Goal: Information Seeking & Learning: Learn about a topic

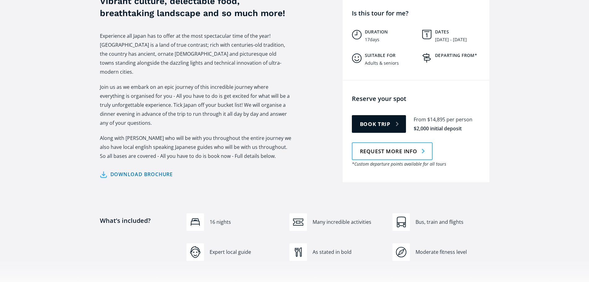
scroll to position [278, 0]
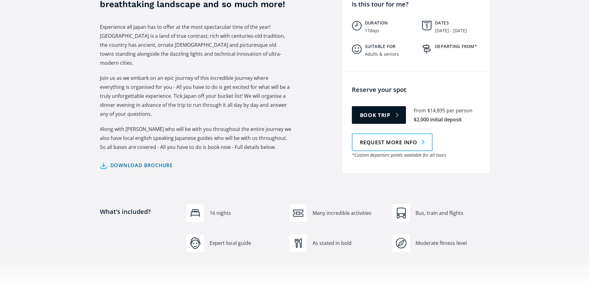
click at [142, 161] on link "Download brochure" at bounding box center [136, 165] width 73 height 9
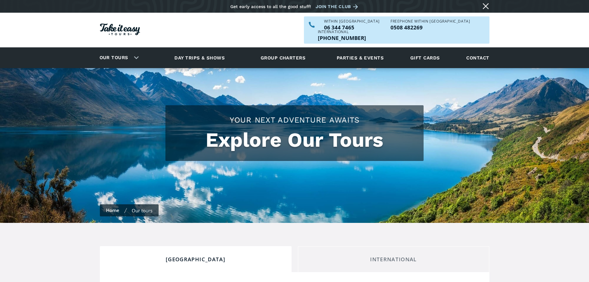
checkbox input "true"
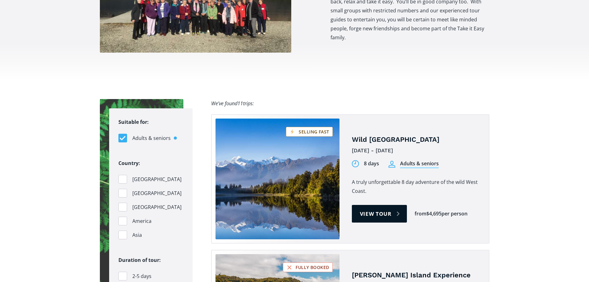
scroll to position [557, 0]
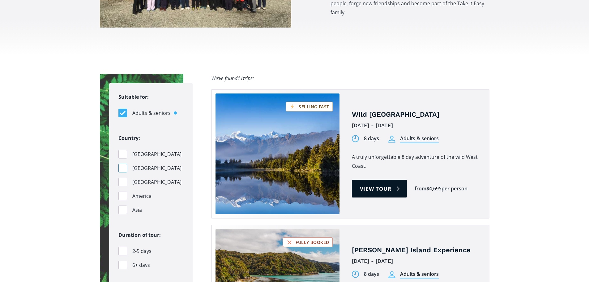
click at [122, 164] on div "Filters" at bounding box center [122, 168] width 9 height 9
click at [122, 166] on input "Australia" at bounding box center [120, 168] width 4 height 4
checkbox input "true"
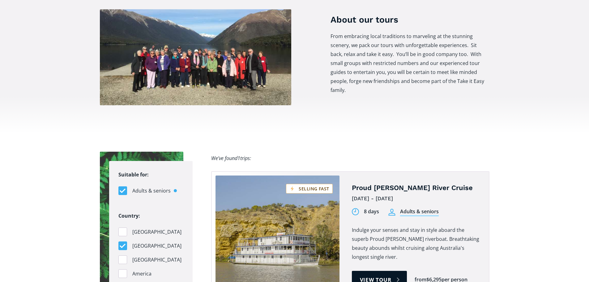
scroll to position [495, 0]
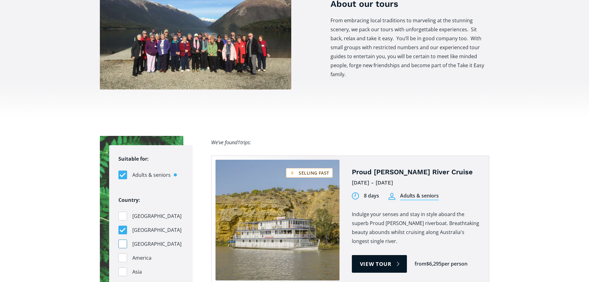
click at [123, 239] on div "Filters" at bounding box center [122, 243] width 9 height 9
click at [123, 242] on input "Pacific Islands" at bounding box center [120, 244] width 4 height 4
checkbox input "true"
click at [120, 226] on div "Filters" at bounding box center [122, 230] width 9 height 9
click at [120, 228] on input "Australia" at bounding box center [120, 230] width 4 height 4
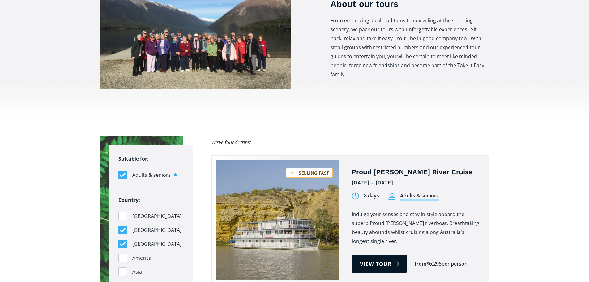
checkbox input "false"
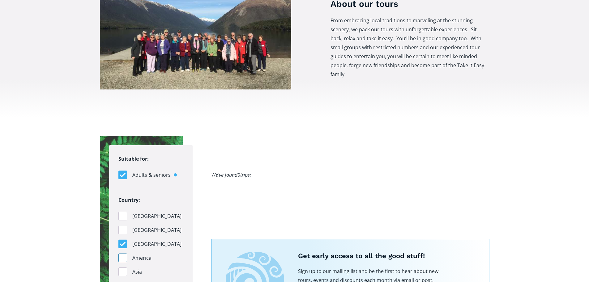
click at [123, 253] on div "Filters" at bounding box center [122, 257] width 9 height 9
click at [123, 256] on input "America" at bounding box center [120, 258] width 4 height 4
checkbox input "true"
click at [123, 239] on div "Filters" at bounding box center [122, 243] width 9 height 9
click at [123, 242] on input "Pacific Islands" at bounding box center [120, 244] width 4 height 4
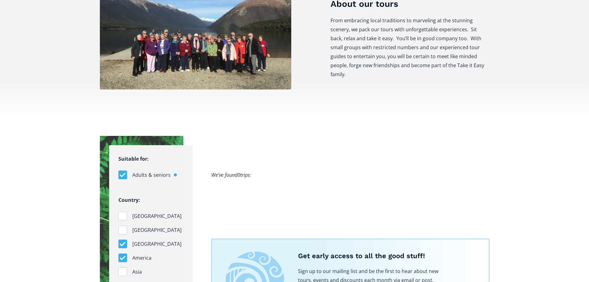
checkbox input "false"
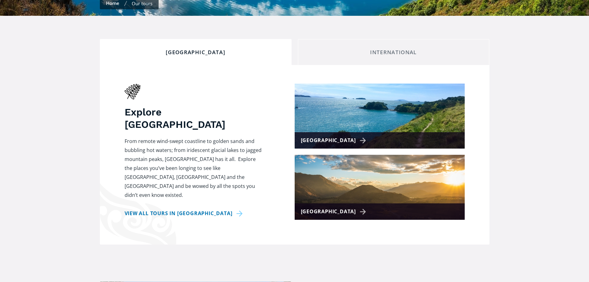
scroll to position [186, 0]
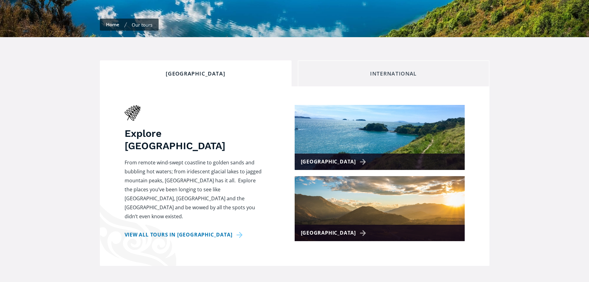
click at [403, 70] on div "International" at bounding box center [393, 73] width 181 height 7
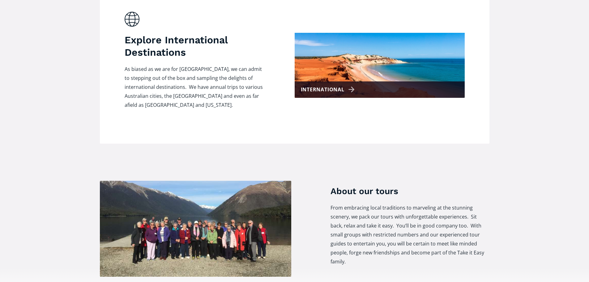
scroll to position [278, 0]
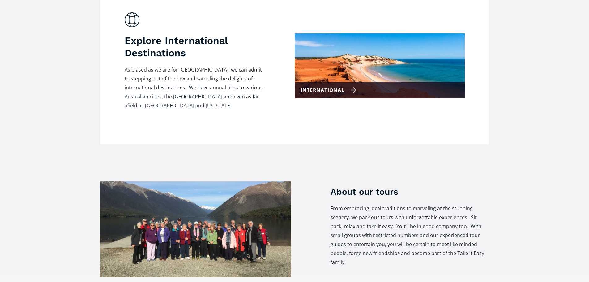
click at [340, 86] on div "International" at bounding box center [329, 90] width 56 height 9
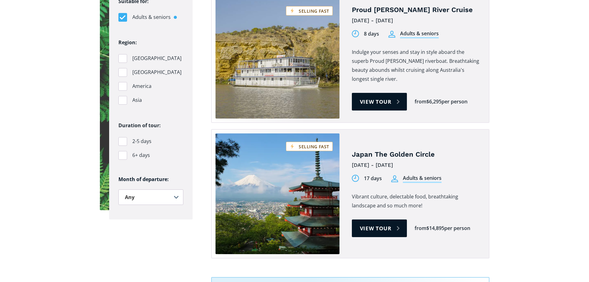
scroll to position [433, 0]
